Goal: Transaction & Acquisition: Purchase product/service

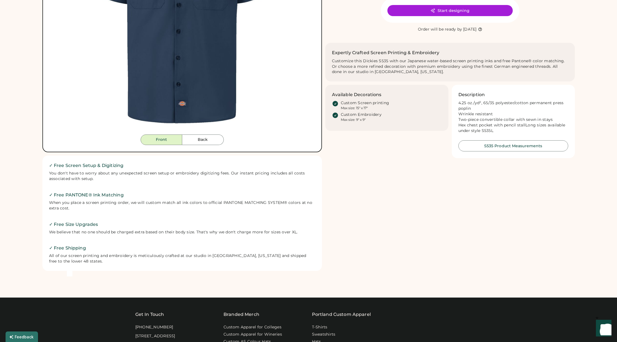
scroll to position [55, 0]
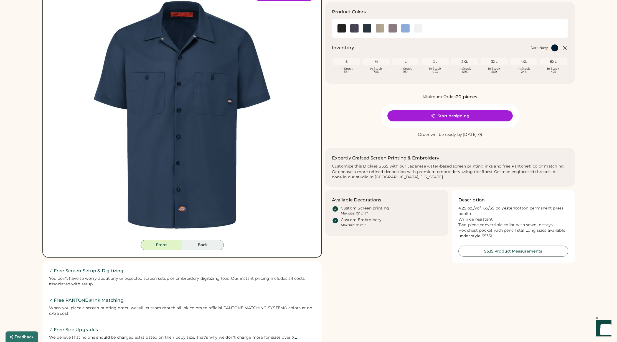
click at [213, 243] on button "Back" at bounding box center [203, 244] width 42 height 11
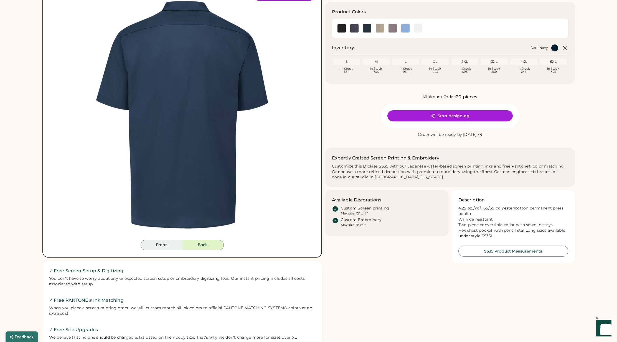
click at [164, 243] on button "Front" at bounding box center [162, 244] width 42 height 11
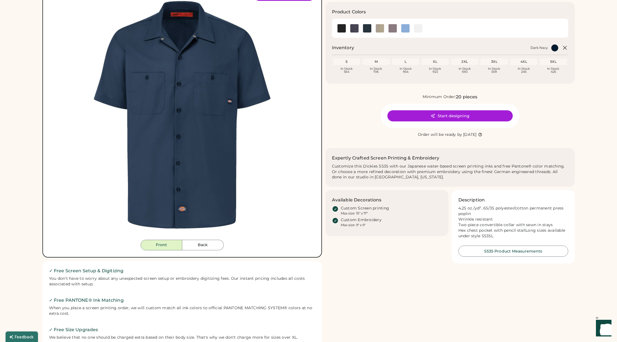
scroll to position [0, 0]
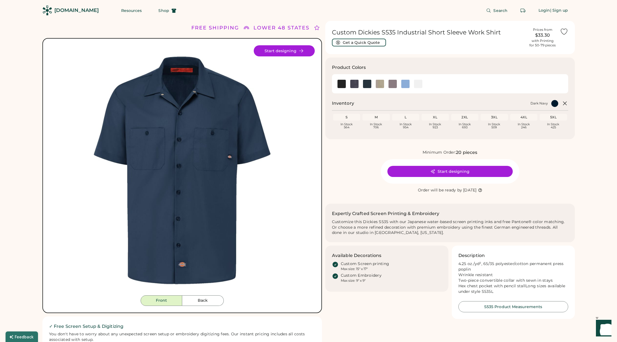
click at [344, 123] on div "In Stock 564" at bounding box center [346, 126] width 25 height 6
click at [541, 109] on div "Inventory Dark Navy S Loading Inventory In Stock 564 M Loading Inventory In Sto…" at bounding box center [450, 116] width 236 height 32
click at [535, 124] on div "In Stock 246" at bounding box center [524, 126] width 25 height 6
click at [469, 123] on div "In Stock 693" at bounding box center [465, 126] width 25 height 6
click at [453, 138] on div "Product Colors Inventory Dark Navy S Loading Inventory In Stock 564 M Loading I…" at bounding box center [450, 98] width 250 height 82
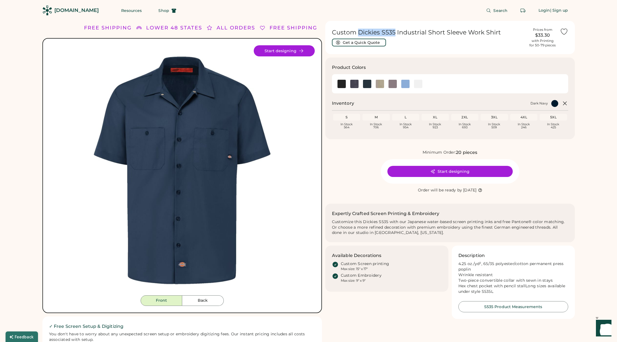
drag, startPoint x: 360, startPoint y: 32, endPoint x: 396, endPoint y: 32, distance: 36.1
click at [396, 32] on h1 "Custom Dickies S535 Industrial Short Sleeve Work Shirt" at bounding box center [429, 33] width 194 height 8
